Goal: Communication & Community: Answer question/provide support

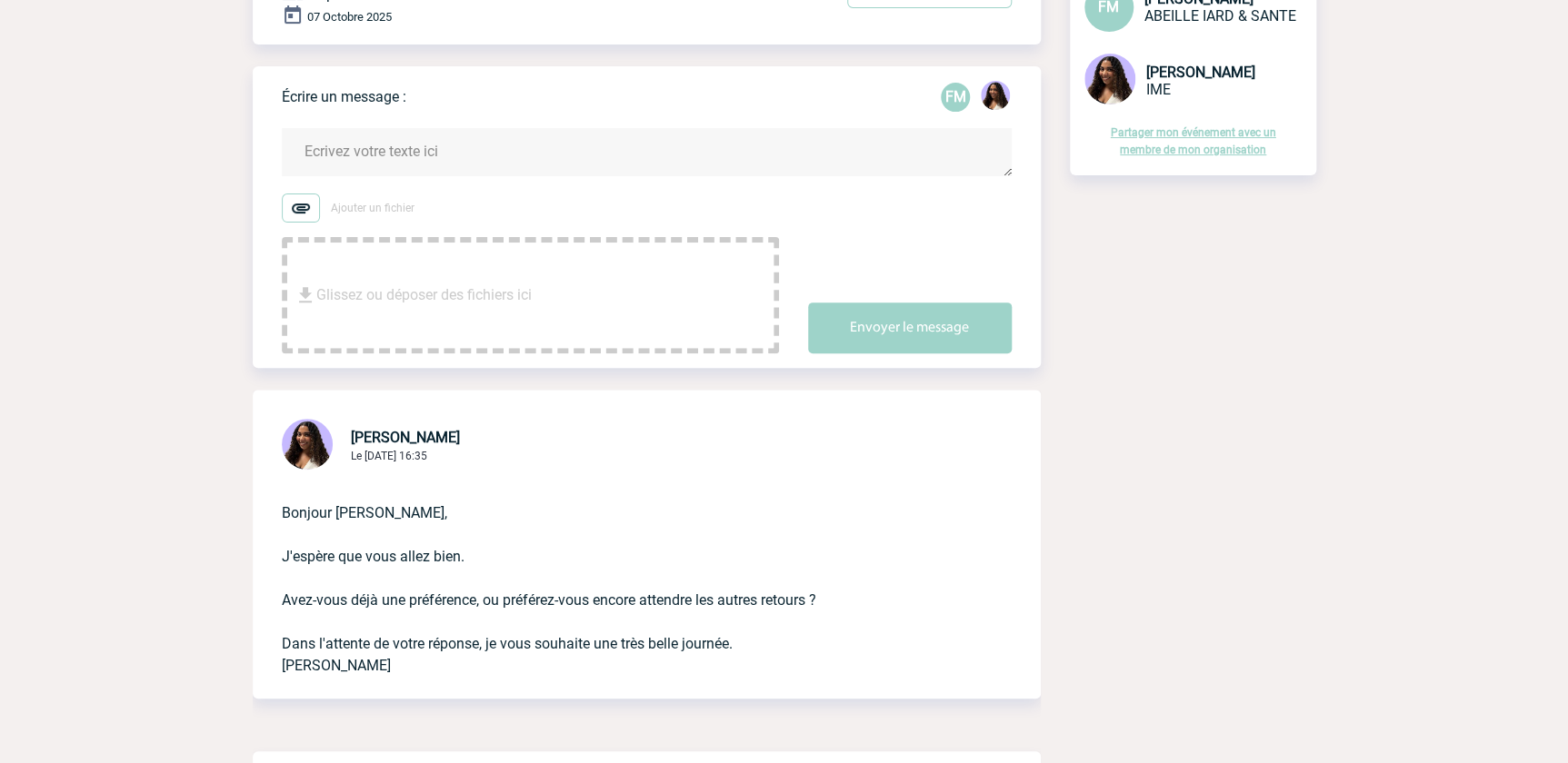
scroll to position [164, 0]
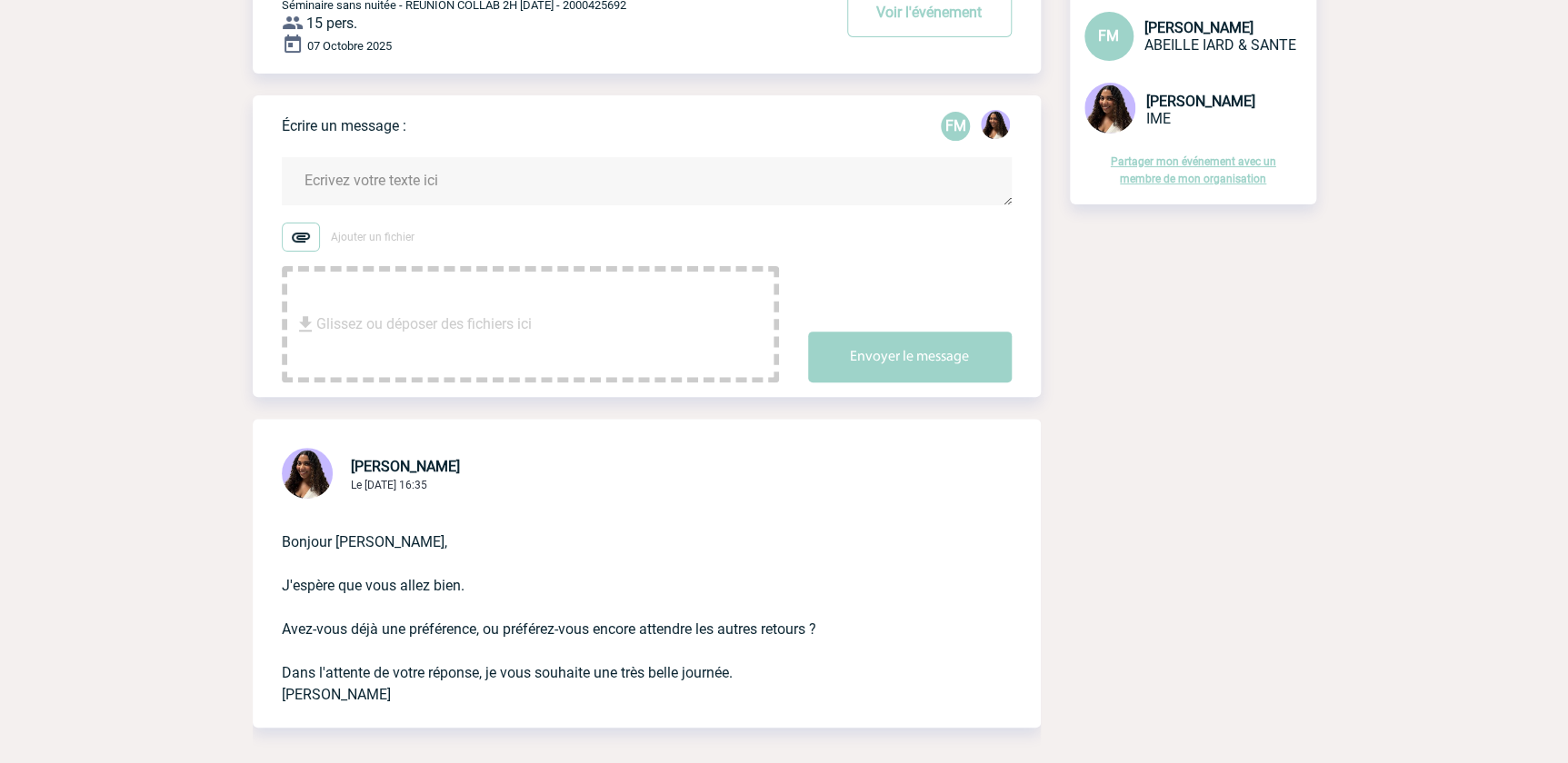
click at [346, 182] on textarea at bounding box center [647, 181] width 730 height 48
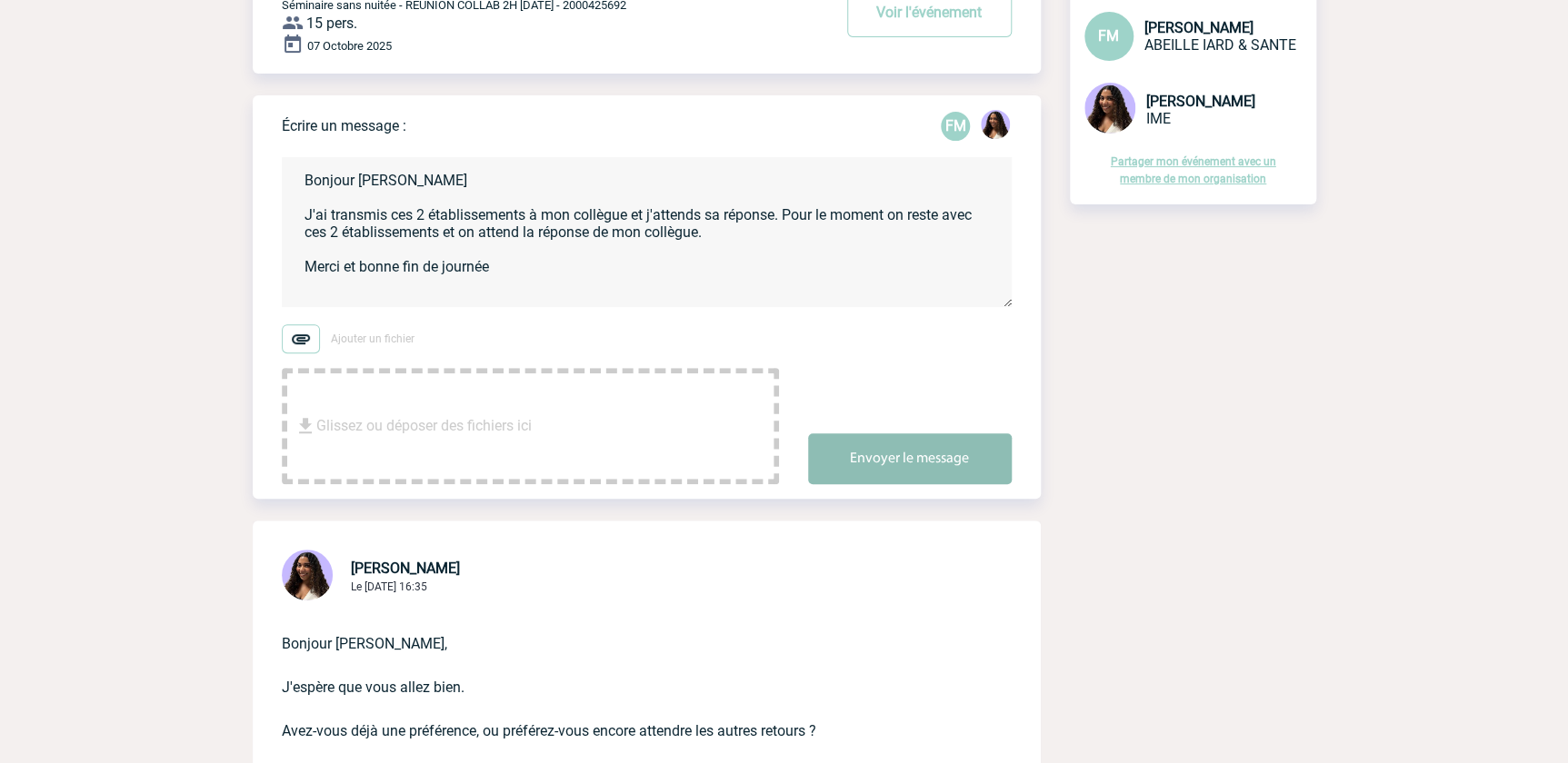
type textarea "Bonjour Jessica J'ai transmis ces 2 établissements à mon collègue et j'attends …"
click at [884, 447] on button "Envoyer le message" at bounding box center [910, 458] width 204 height 51
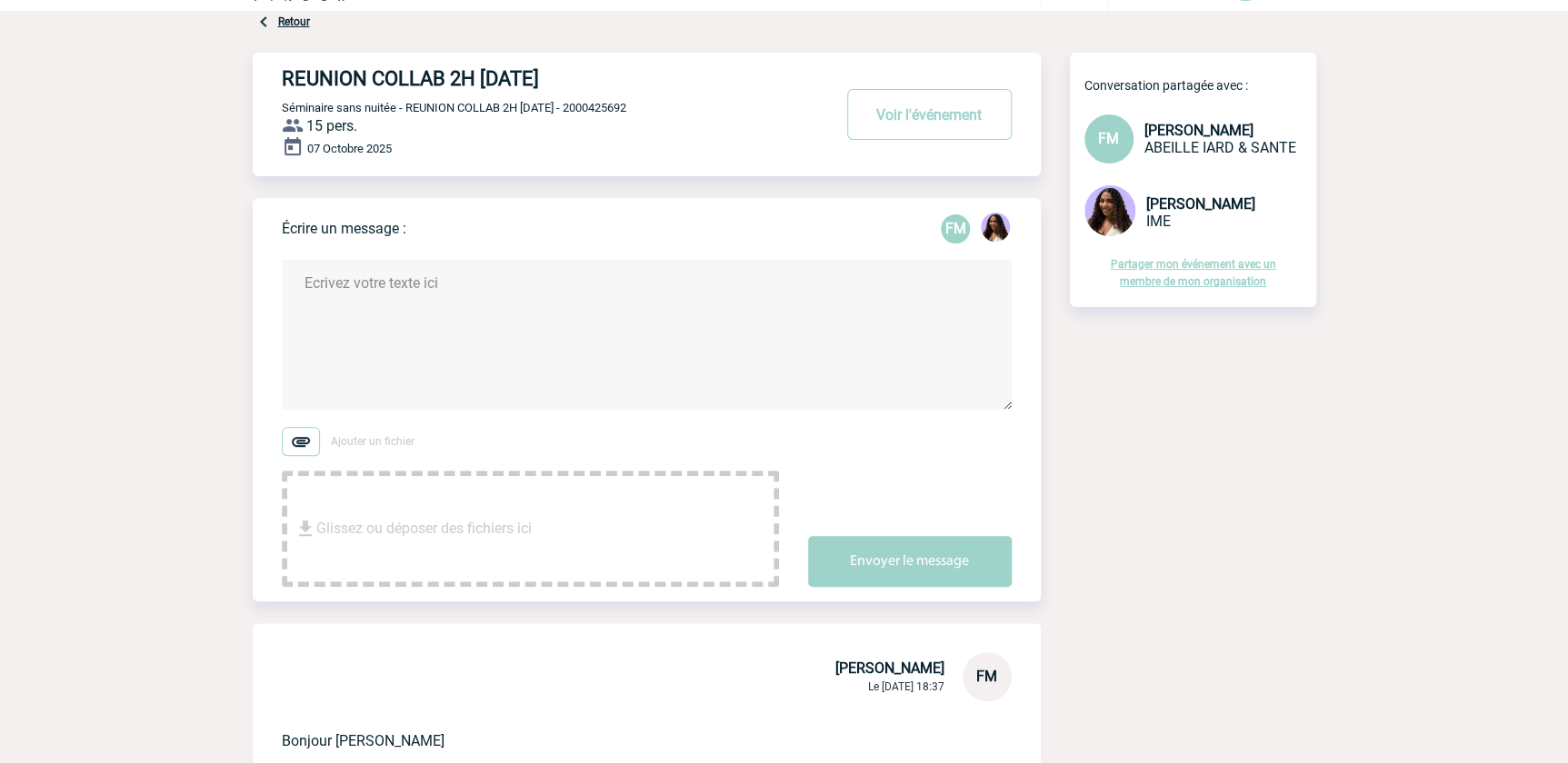
scroll to position [0, 0]
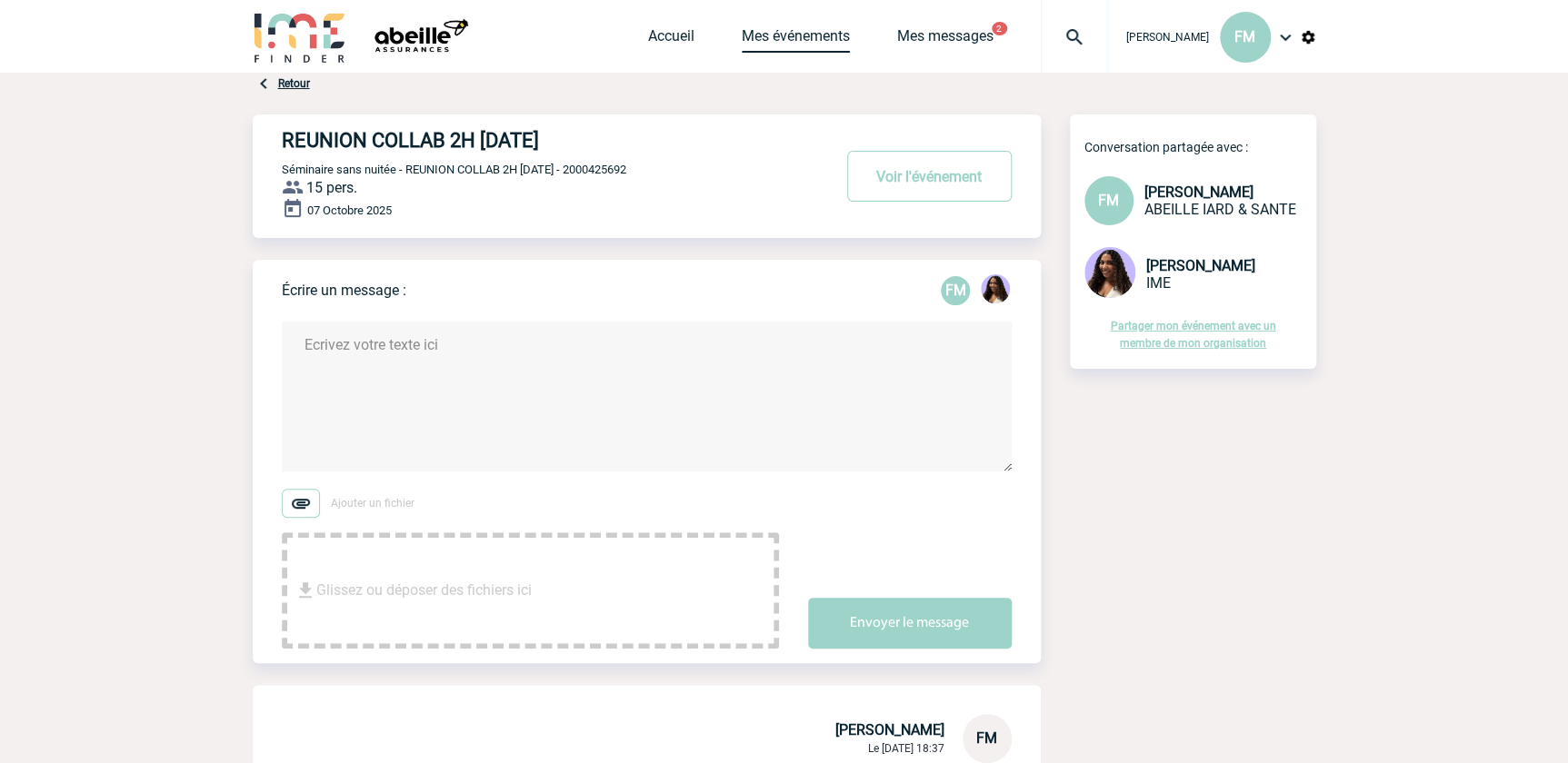
click at [776, 33] on link "Mes événements" at bounding box center [795, 40] width 108 height 26
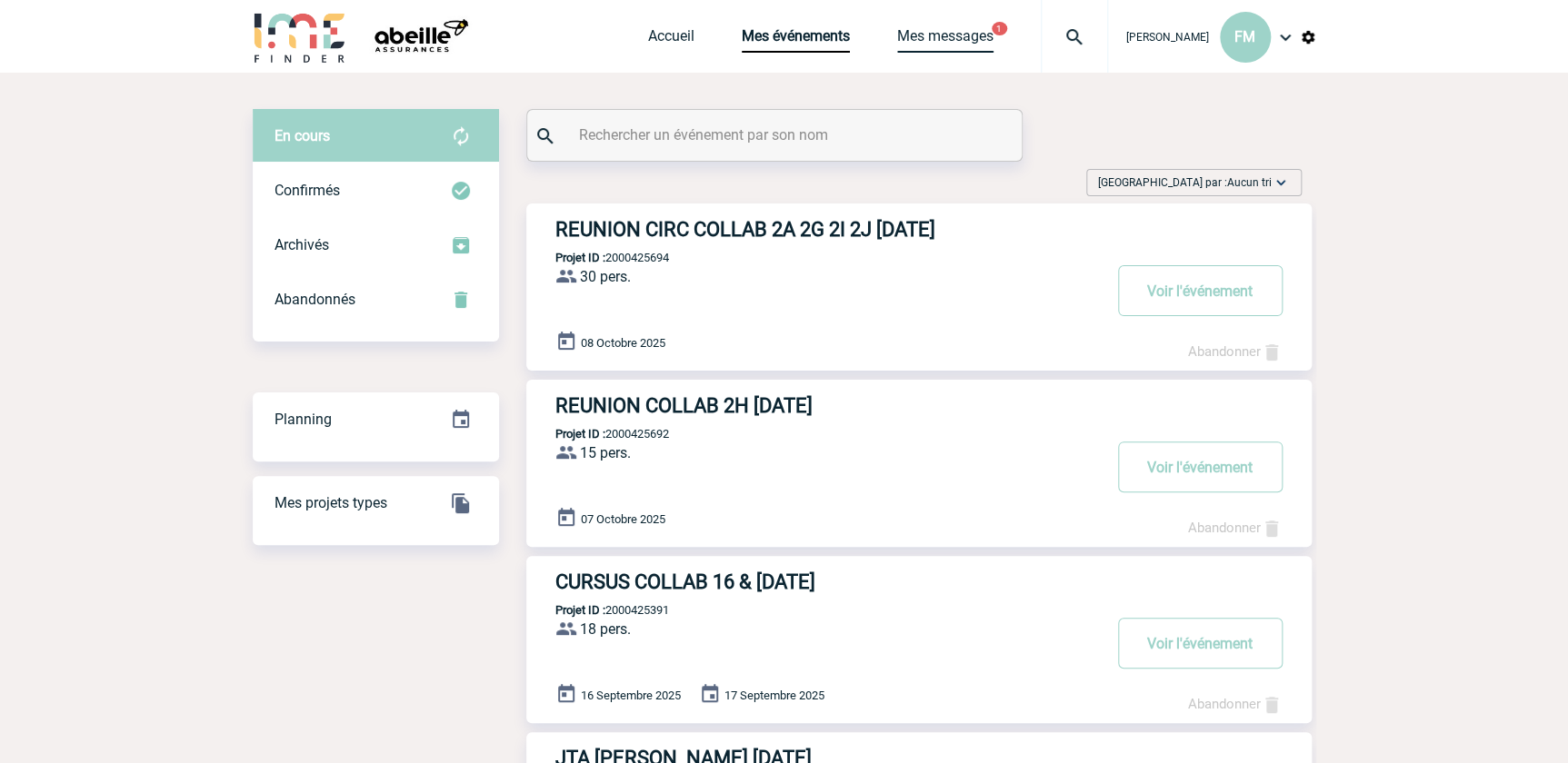
click at [955, 32] on link "Mes messages" at bounding box center [945, 40] width 97 height 26
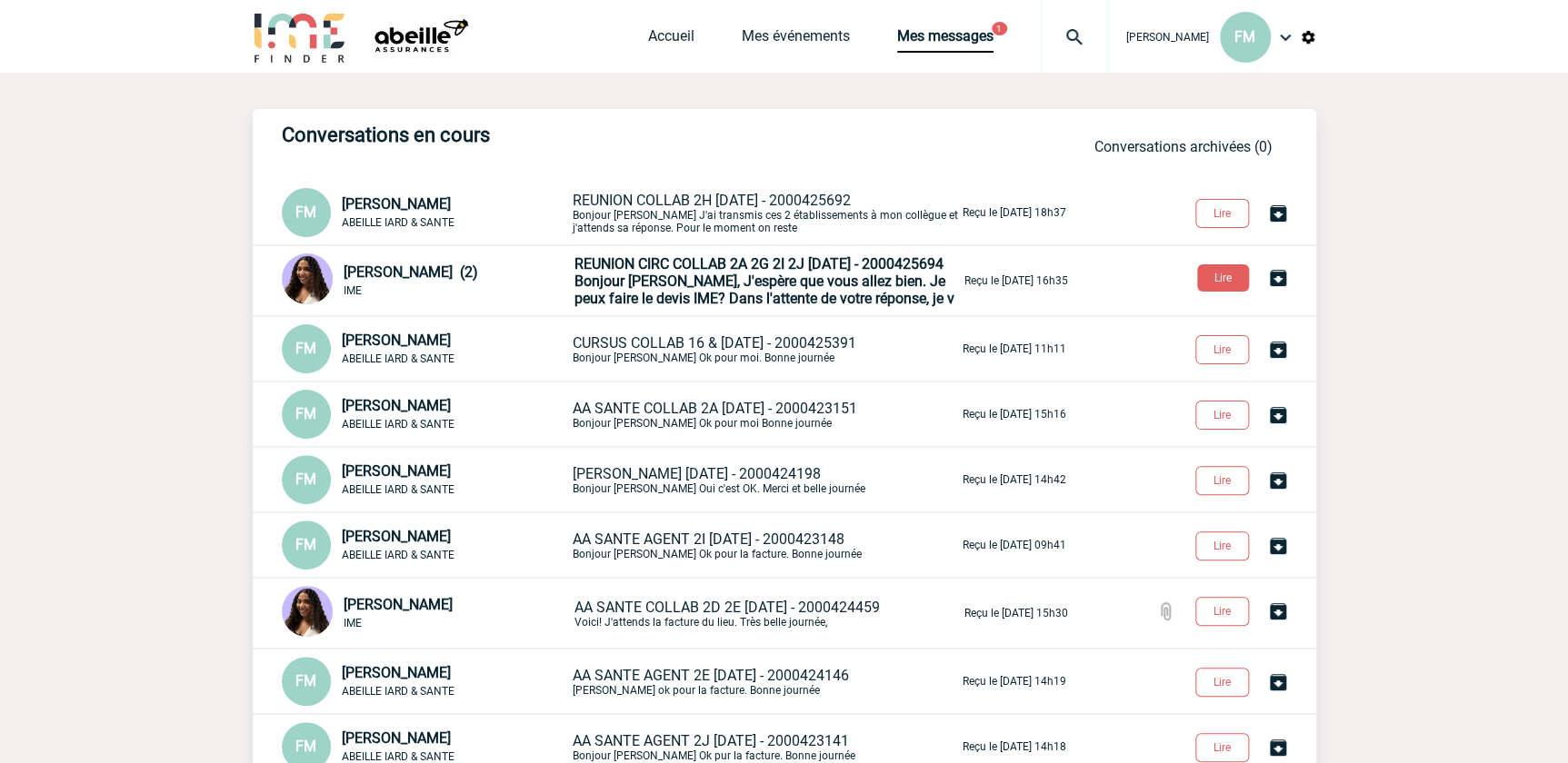
click at [755, 301] on span "Bonjour Florence, J'espère que vous allez bien. Je peux faire le devis IME? Dan…" at bounding box center [764, 290] width 380 height 34
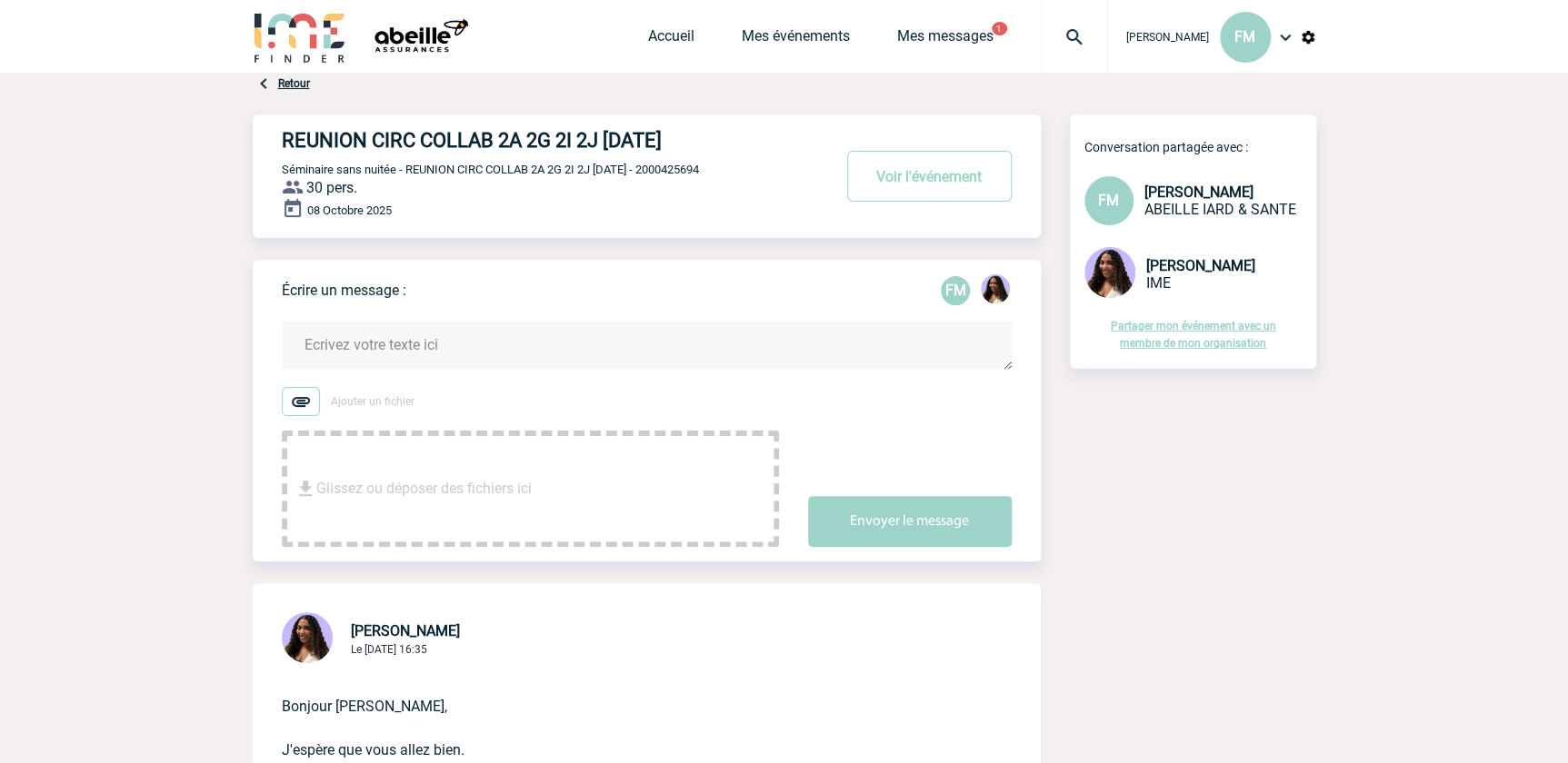
click at [346, 342] on textarea at bounding box center [647, 345] width 730 height 48
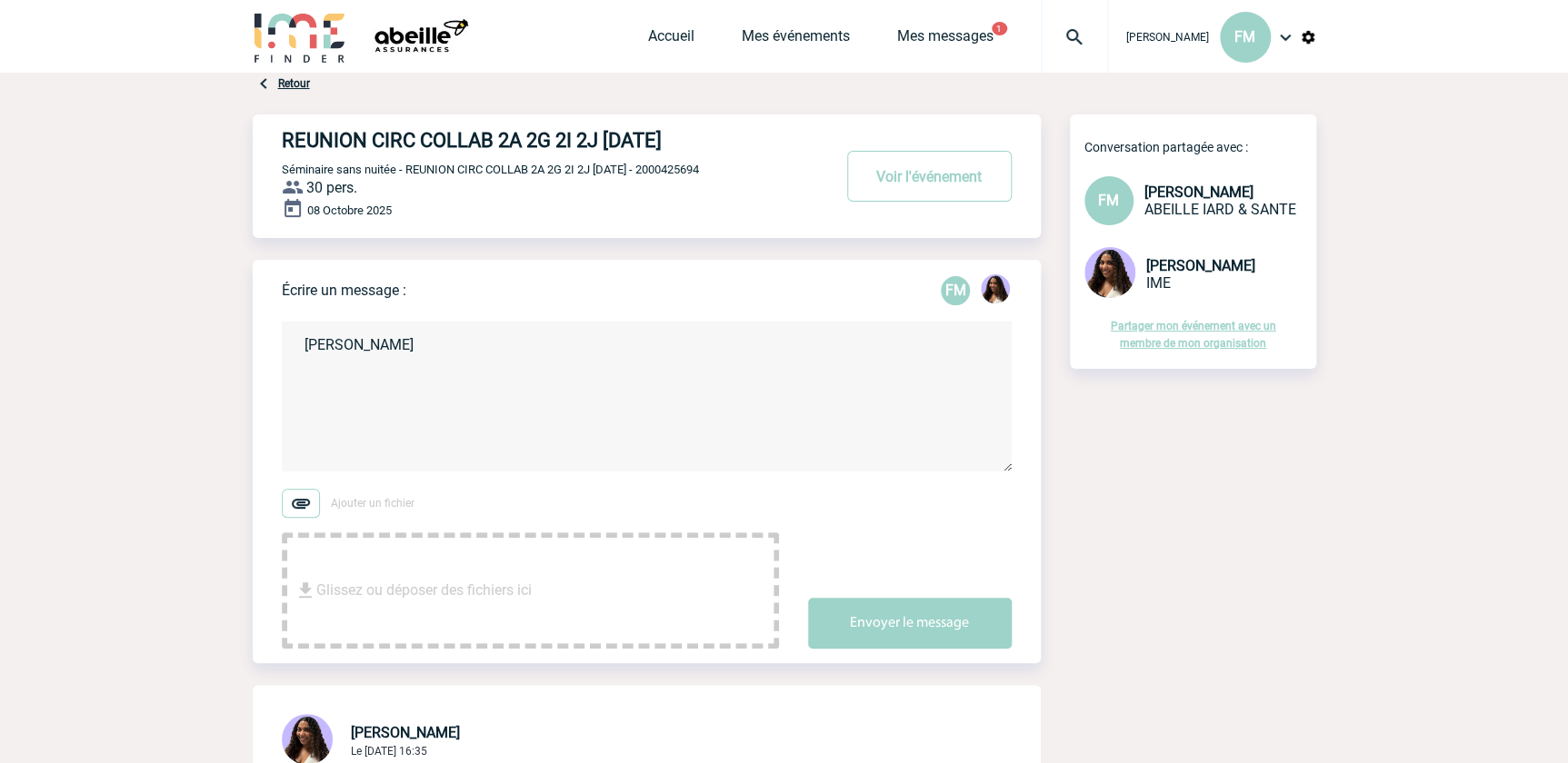
click at [328, 352] on textarea "Bonjur Jessica" at bounding box center [647, 396] width 730 height 150
click at [298, 391] on textarea "Bonjour Jessica" at bounding box center [647, 396] width 730 height 150
click at [398, 416] on textarea "Bonjour Jessica Oui impeccable vous pouvez faire le devis PRO. Merci et bonne j…" at bounding box center [647, 396] width 730 height 150
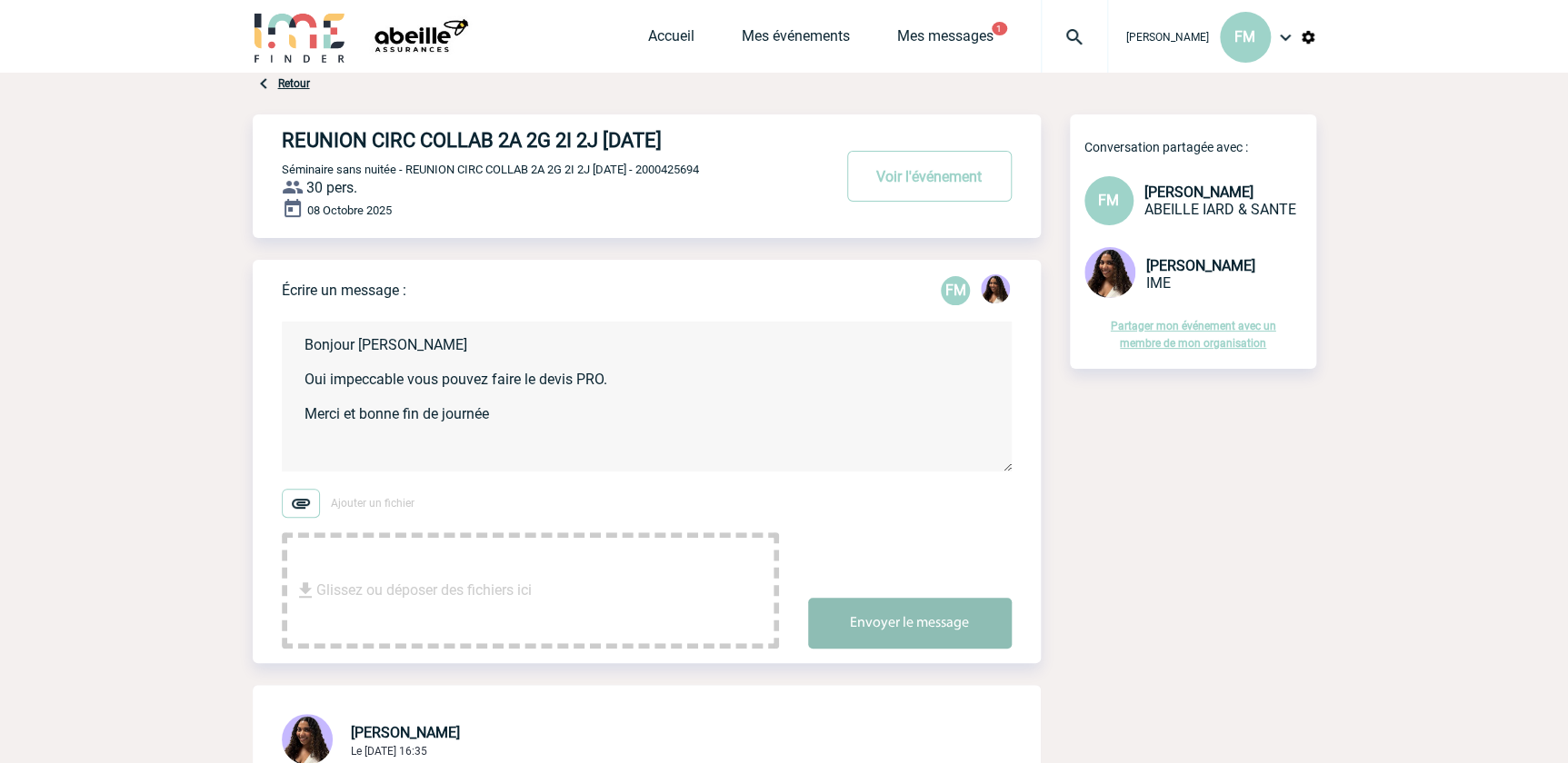
type textarea "Bonjour Jessica Oui impeccable vous pouvez faire le devis PRO. Merci et bonne f…"
click at [878, 609] on button "Envoyer le message" at bounding box center [910, 622] width 204 height 51
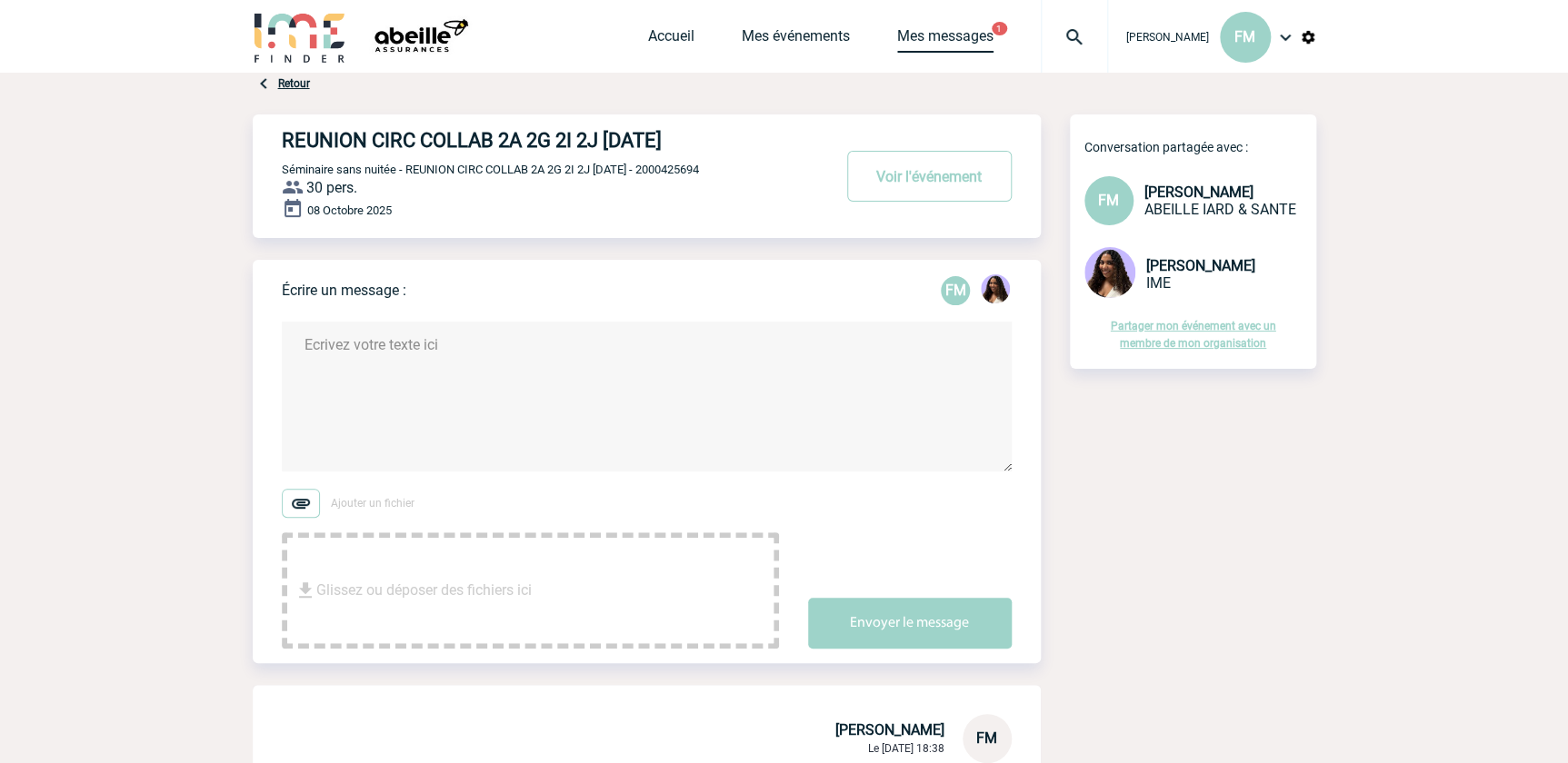
click at [906, 28] on link "Mes messages" at bounding box center [945, 40] width 97 height 26
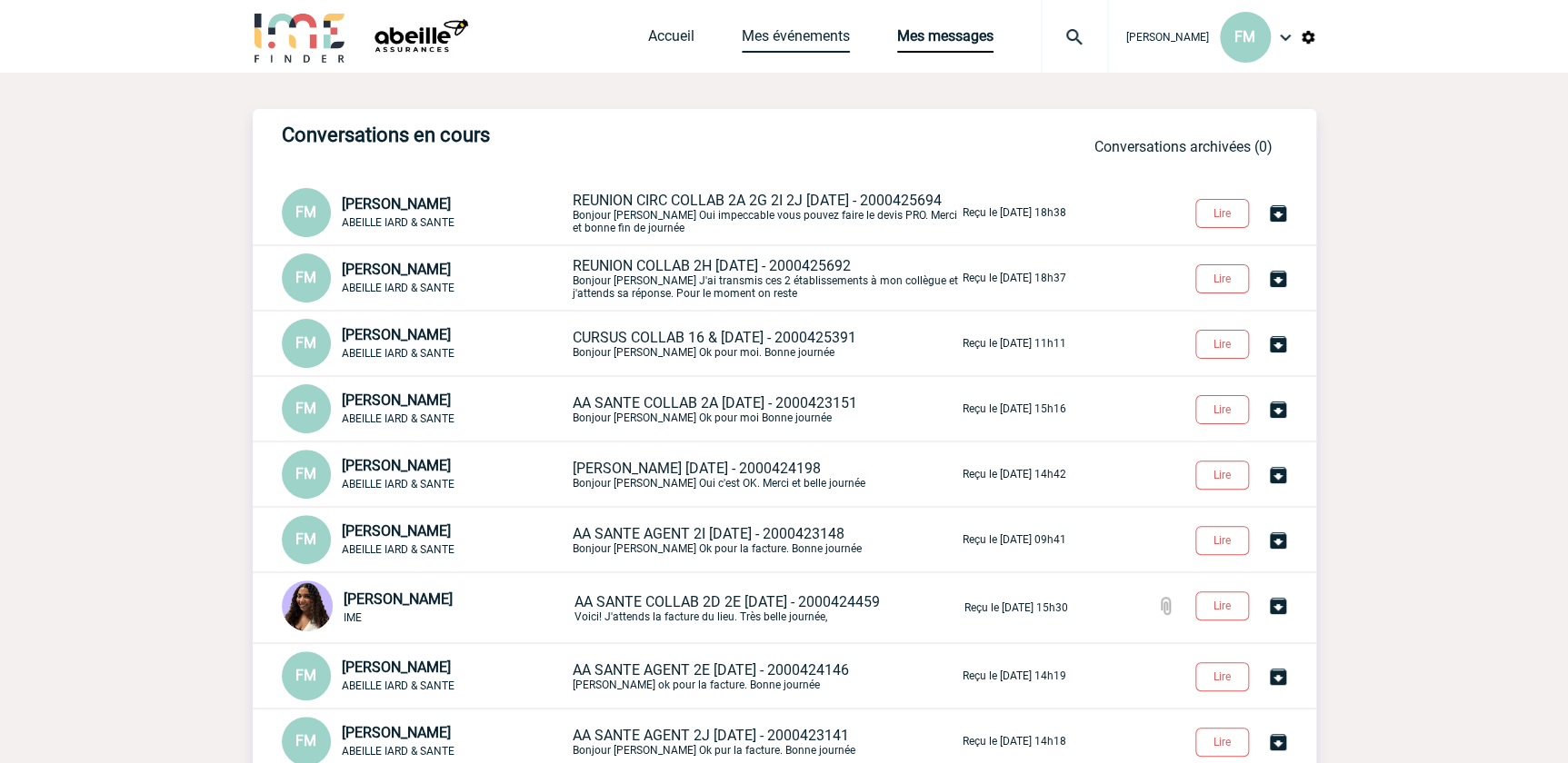
drag, startPoint x: 775, startPoint y: 33, endPoint x: 808, endPoint y: 4, distance: 43.9
click at [775, 33] on link "Mes événements" at bounding box center [795, 40] width 108 height 26
